Goal: Task Accomplishment & Management: Manage account settings

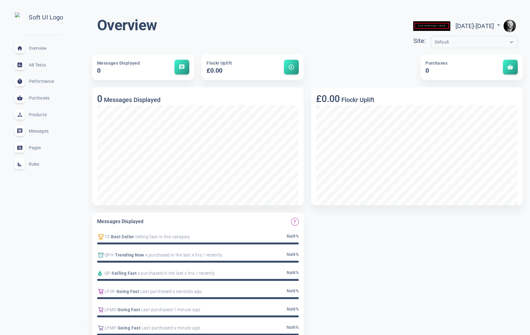
click at [29, 164] on span "Rules" at bounding box center [51, 164] width 45 height 0
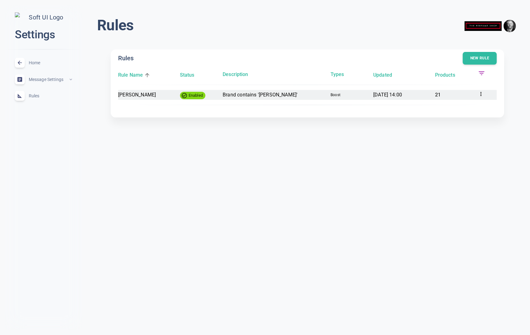
click at [339, 95] on span "boost" at bounding box center [349, 95] width 38 height 5
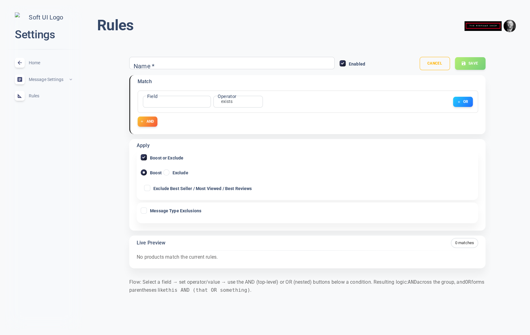
type input "[PERSON_NAME]"
radio input "false"
radio input "true"
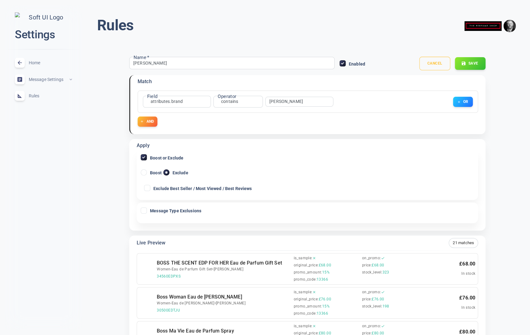
click at [437, 64] on button "Cancel" at bounding box center [434, 64] width 31 height 14
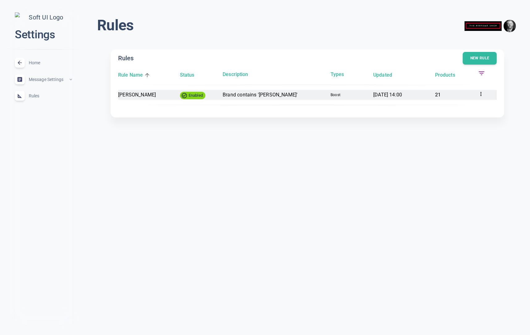
click at [271, 92] on p "Brand contains '[PERSON_NAME]'" at bounding box center [274, 95] width 103 height 8
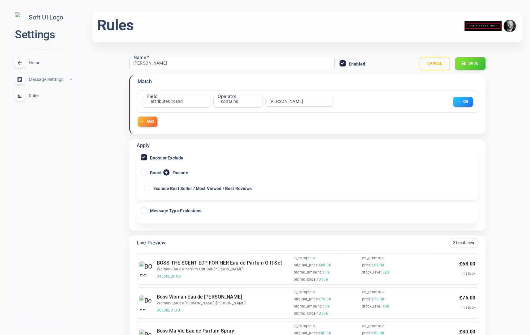
click at [34, 63] on span "Home" at bounding box center [51, 63] width 45 height 0
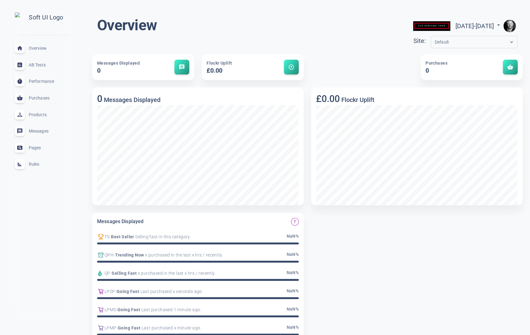
click at [35, 164] on span "Rules" at bounding box center [51, 164] width 45 height 0
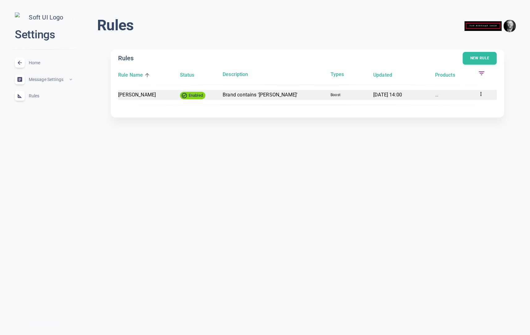
click at [235, 96] on p "Brand contains '[PERSON_NAME]'" at bounding box center [274, 95] width 103 height 8
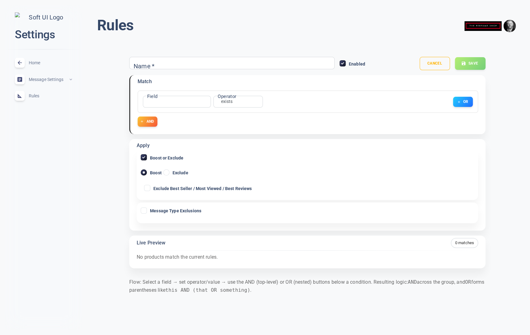
type input "[PERSON_NAME]"
radio input "false"
radio input "true"
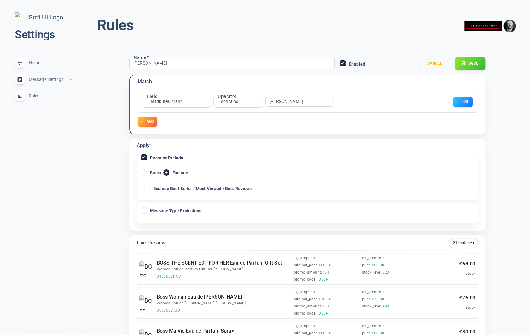
click at [29, 96] on span "Rules" at bounding box center [51, 96] width 45 height 0
click at [442, 65] on button "Cancel" at bounding box center [434, 64] width 31 height 14
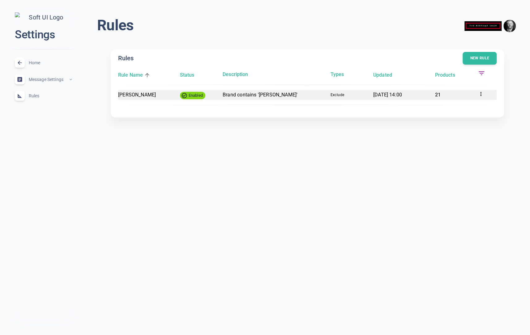
click at [263, 98] on p "Brand contains '[PERSON_NAME]'" at bounding box center [274, 95] width 103 height 8
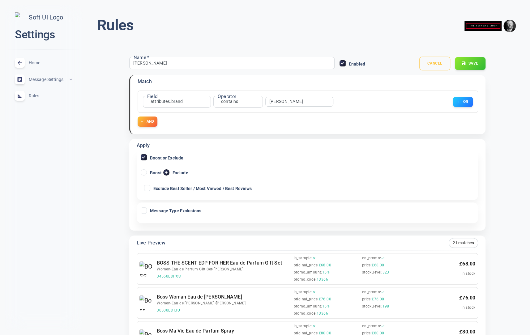
click at [433, 65] on button "Cancel" at bounding box center [434, 64] width 31 height 14
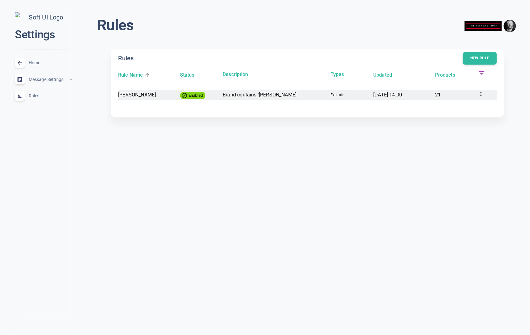
click at [484, 93] on icon at bounding box center [481, 94] width 6 height 6
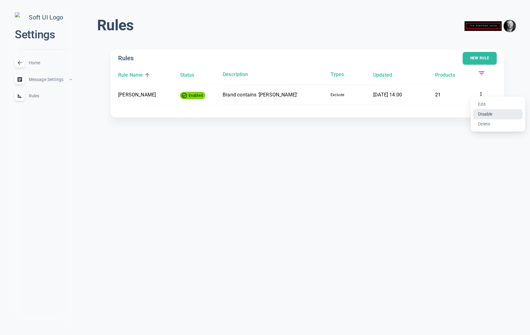
drag, startPoint x: 489, startPoint y: 115, endPoint x: 464, endPoint y: 112, distance: 24.9
click at [489, 115] on li "Disable" at bounding box center [497, 114] width 49 height 10
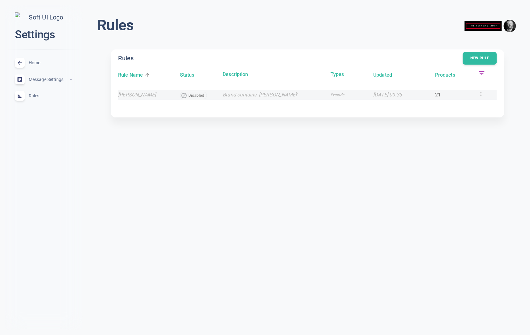
click at [485, 96] on div at bounding box center [487, 95] width 19 height 10
click at [482, 95] on icon at bounding box center [481, 94] width 6 height 6
click at [492, 116] on li "Enable" at bounding box center [497, 114] width 49 height 10
click at [261, 97] on p "Brand contains '[PERSON_NAME]'" at bounding box center [274, 95] width 103 height 8
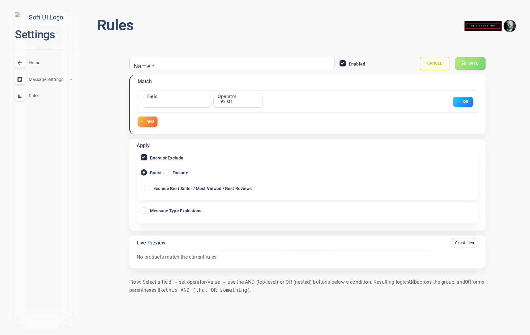
type input "[PERSON_NAME]"
radio input "false"
radio input "true"
click at [146, 186] on input "Exclude Best Seller / Most Viewed / Best Reviews" at bounding box center [147, 188] width 6 height 6
checkbox input "true"
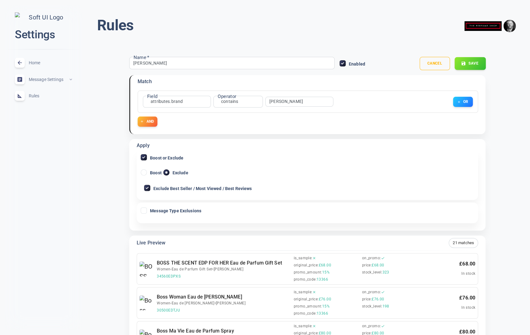
click at [474, 63] on button "Save" at bounding box center [470, 63] width 31 height 13
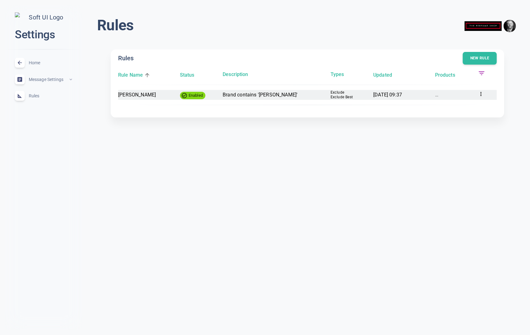
click at [480, 94] on icon at bounding box center [480, 94] width 1 height 4
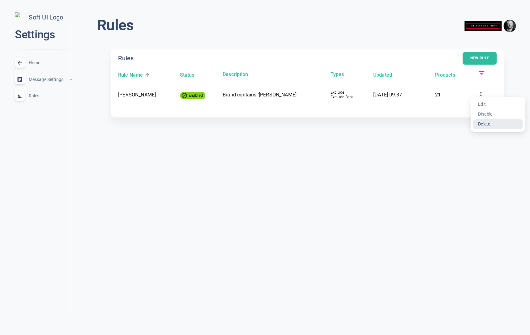
click at [488, 123] on li "Delete" at bounding box center [497, 124] width 49 height 10
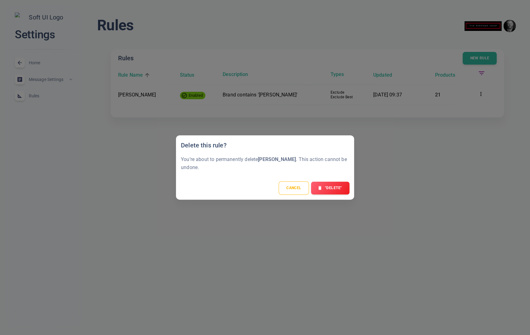
click at [340, 186] on button ""Delete"" at bounding box center [330, 188] width 38 height 13
